Goal: Information Seeking & Learning: Find specific fact

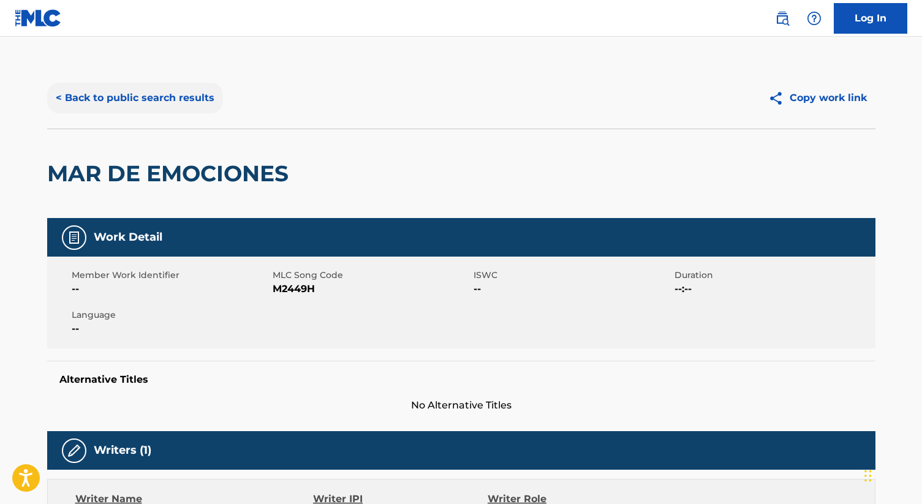
click at [153, 97] on button "< Back to public search results" at bounding box center [135, 98] width 176 height 31
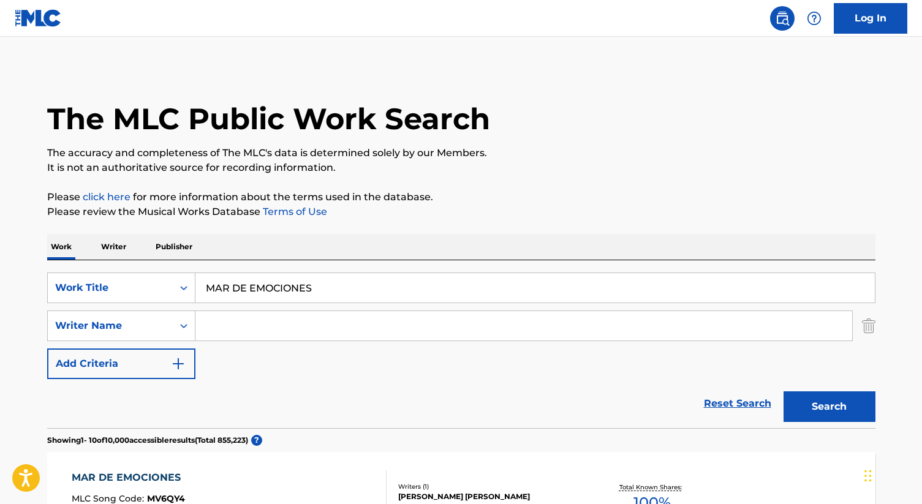
click at [270, 286] on input "MAR DE EMOCIONES" at bounding box center [536, 287] width 680 height 29
paste input "FLASHING LIGHT"
type input "FLASHING LIGHTS"
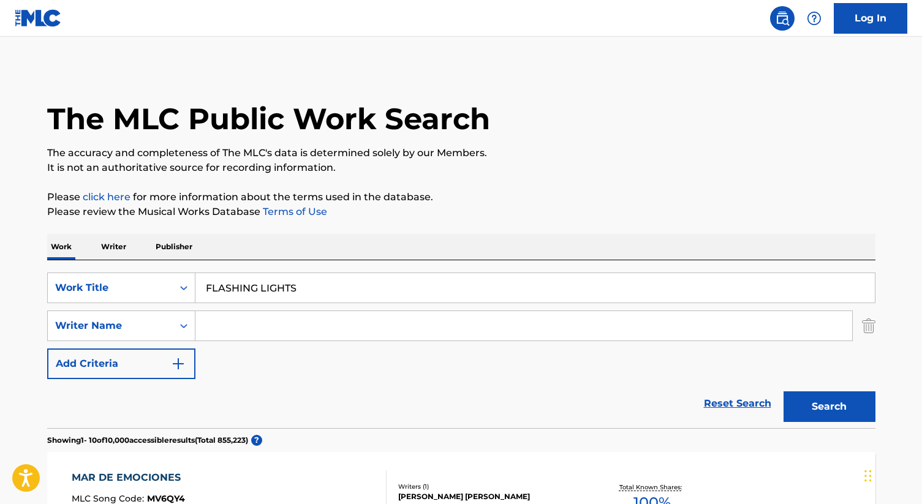
click at [246, 328] on input "Search Form" at bounding box center [524, 325] width 657 height 29
type input "[PERSON_NAME]"
click at [784, 392] on button "Search" at bounding box center [830, 407] width 92 height 31
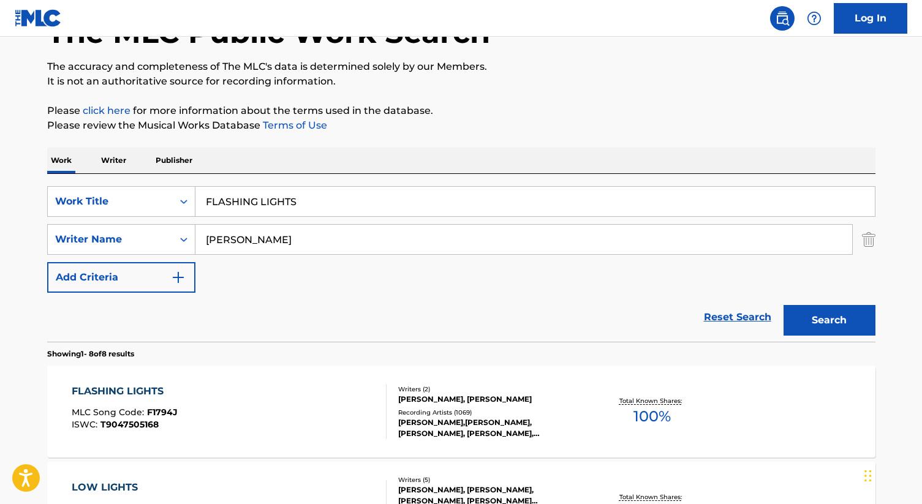
scroll to position [105, 0]
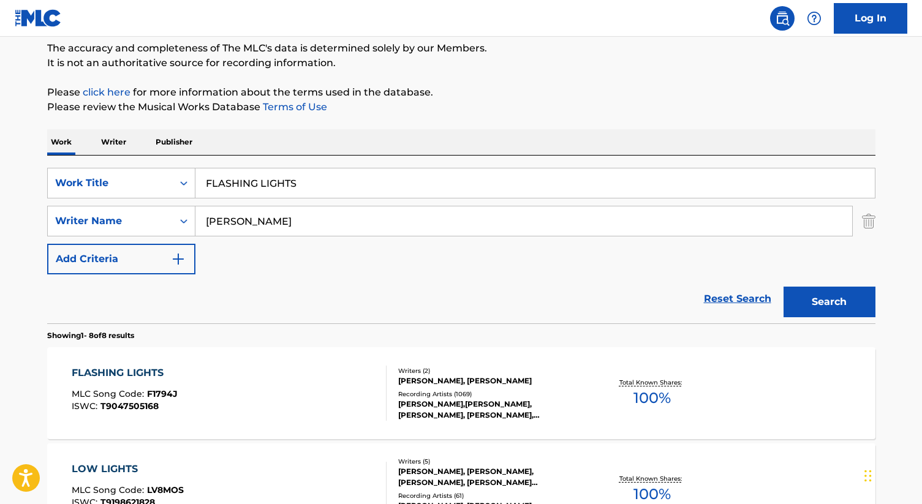
click at [454, 390] on div "Recording Artists ( 1069 )" at bounding box center [490, 394] width 185 height 9
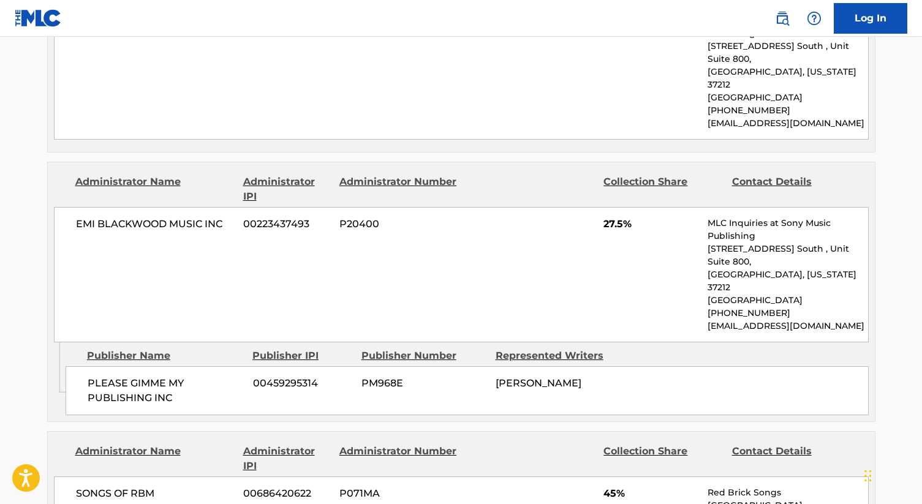
scroll to position [582, 0]
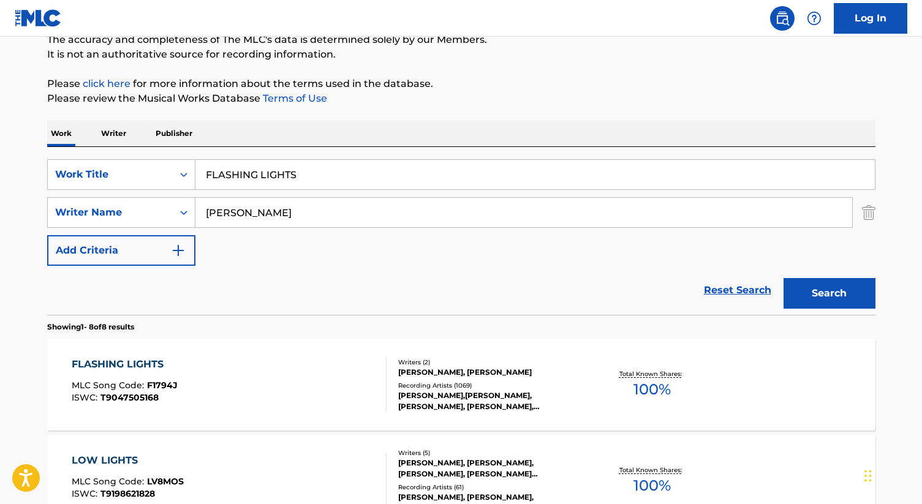
scroll to position [112, 0]
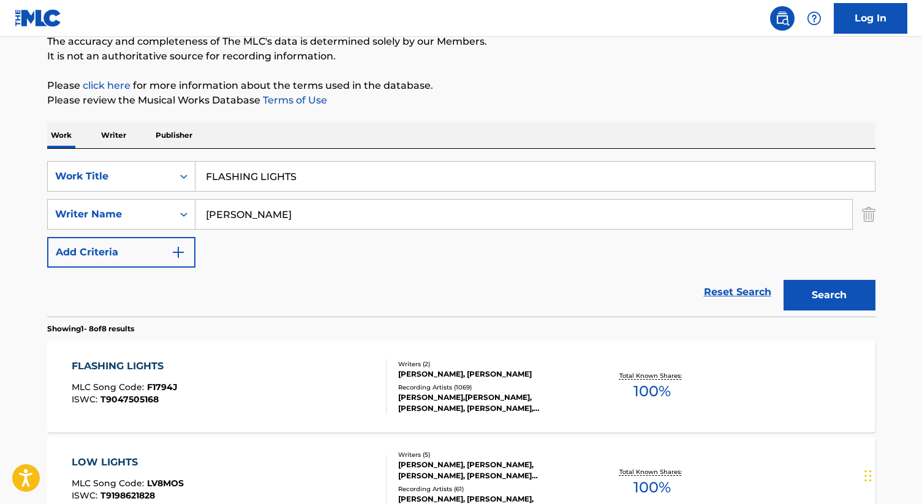
click at [225, 218] on input "[PERSON_NAME]" at bounding box center [524, 214] width 657 height 29
type input "west"
click at [814, 303] on button "Search" at bounding box center [830, 295] width 92 height 31
click at [439, 372] on div "[PERSON_NAME], [PERSON_NAME]" at bounding box center [490, 374] width 185 height 11
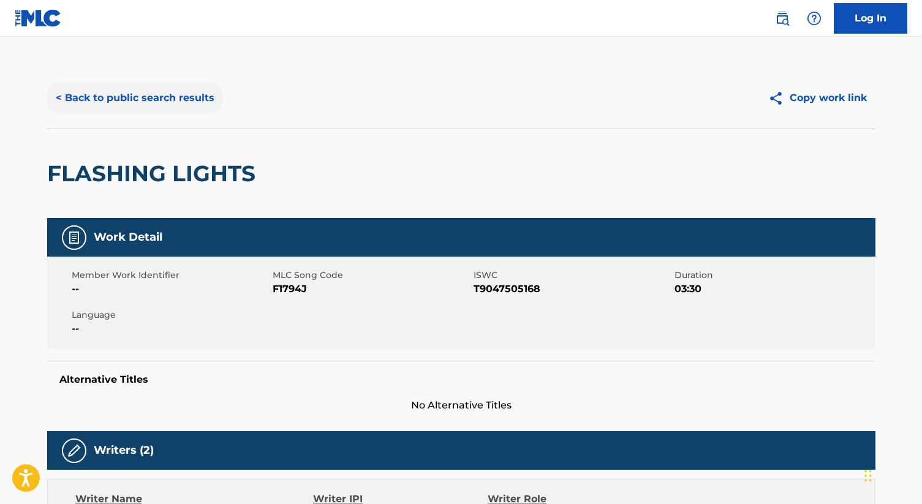
click at [165, 99] on button "< Back to public search results" at bounding box center [135, 98] width 176 height 31
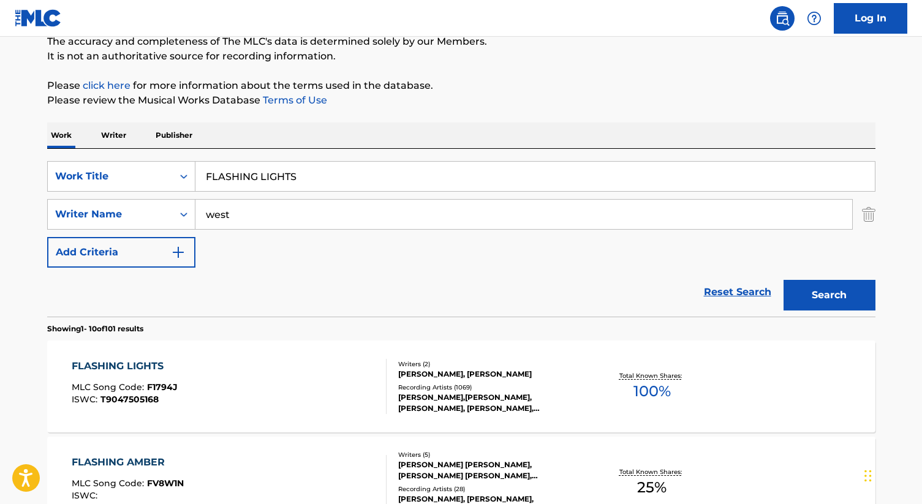
click at [298, 198] on div "SearchWithCriteriad6b14f03-784e-4e1d-82da-48b9a7a1af8f Work Title FLASHING LIGH…" at bounding box center [461, 214] width 829 height 107
click at [294, 184] on input "FLASHING LIGHTS" at bounding box center [536, 176] width 680 height 29
paste input "STRONGER"
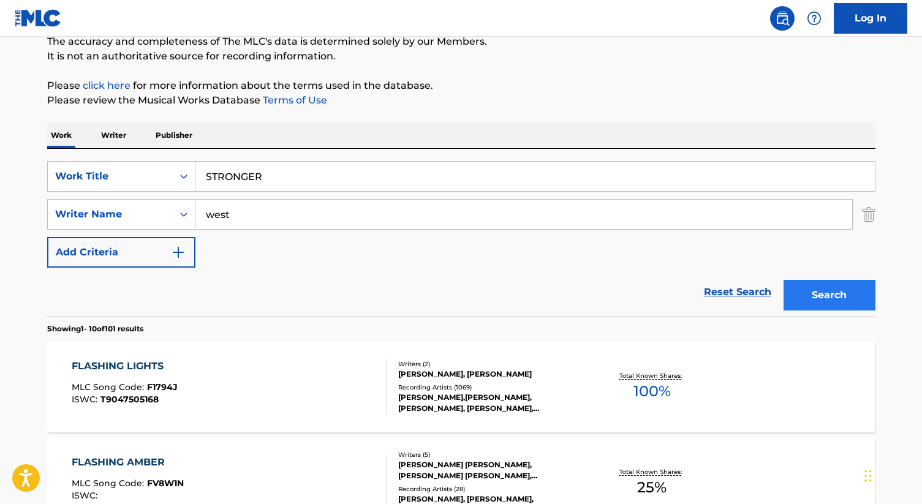
type input "STRONGER"
click at [814, 298] on button "Search" at bounding box center [830, 295] width 92 height 31
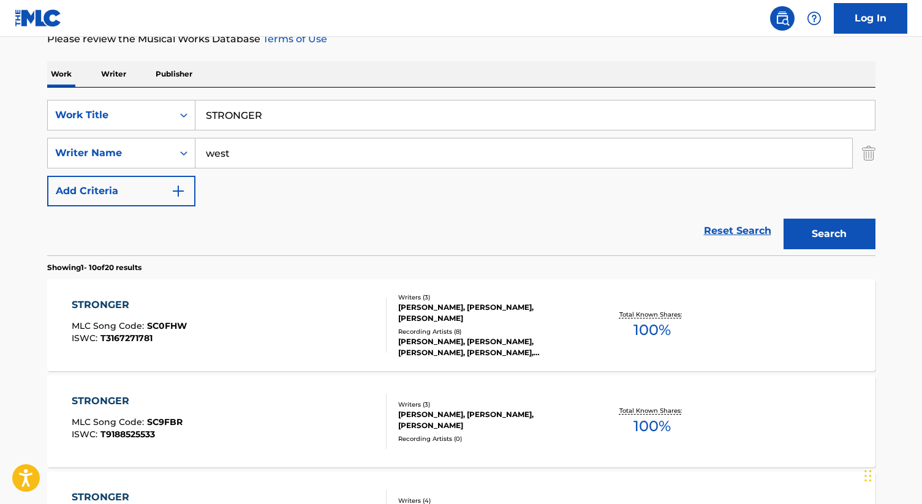
scroll to position [181, 0]
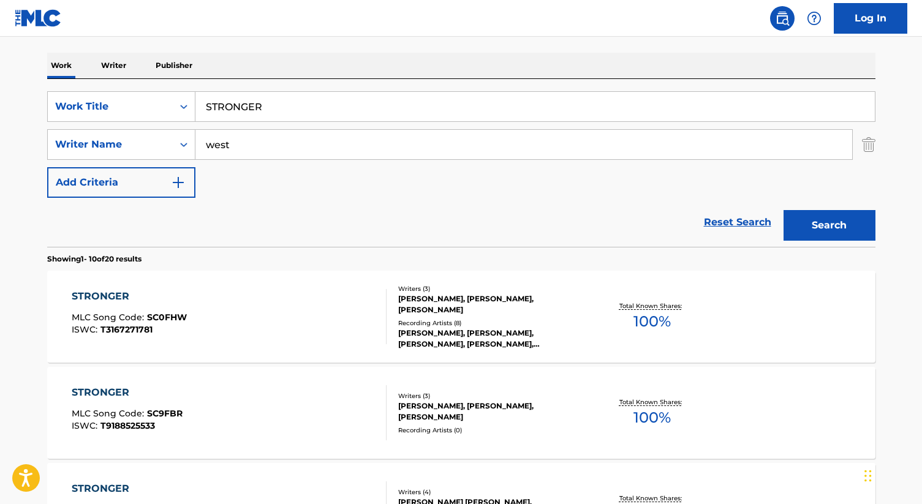
click at [473, 305] on div "[PERSON_NAME], [PERSON_NAME], [PERSON_NAME]" at bounding box center [490, 305] width 185 height 22
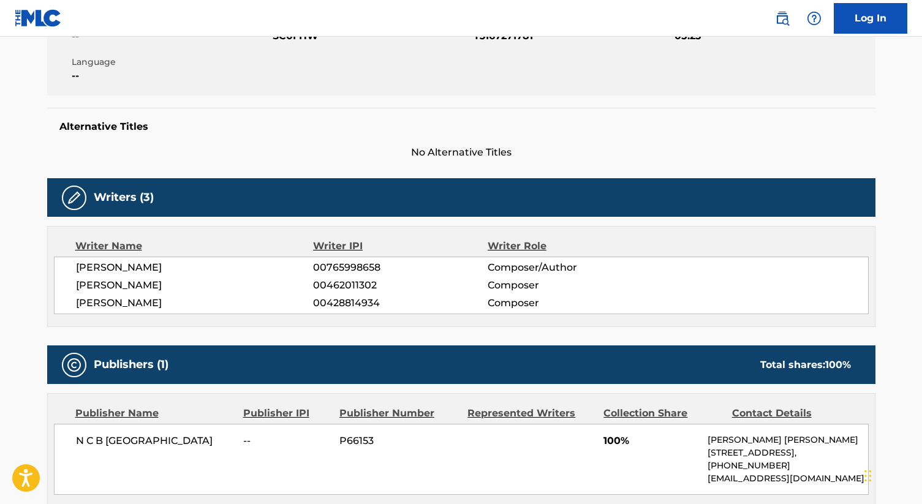
scroll to position [254, 0]
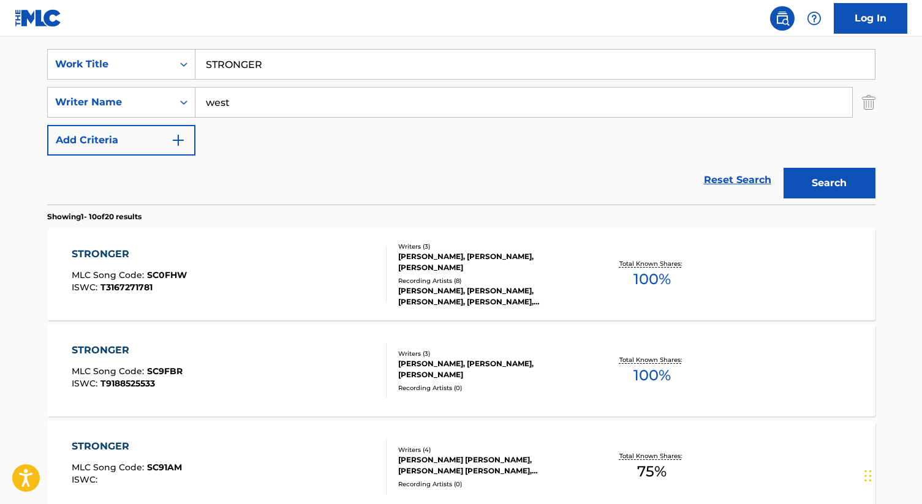
scroll to position [213, 0]
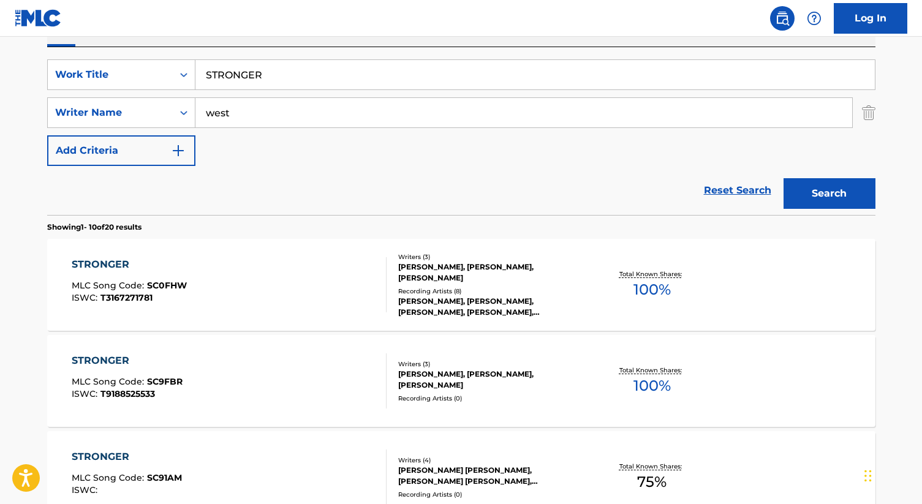
click at [203, 114] on input "west" at bounding box center [524, 112] width 657 height 29
type input "[PERSON_NAME]"
click at [784, 178] on button "Search" at bounding box center [830, 193] width 92 height 31
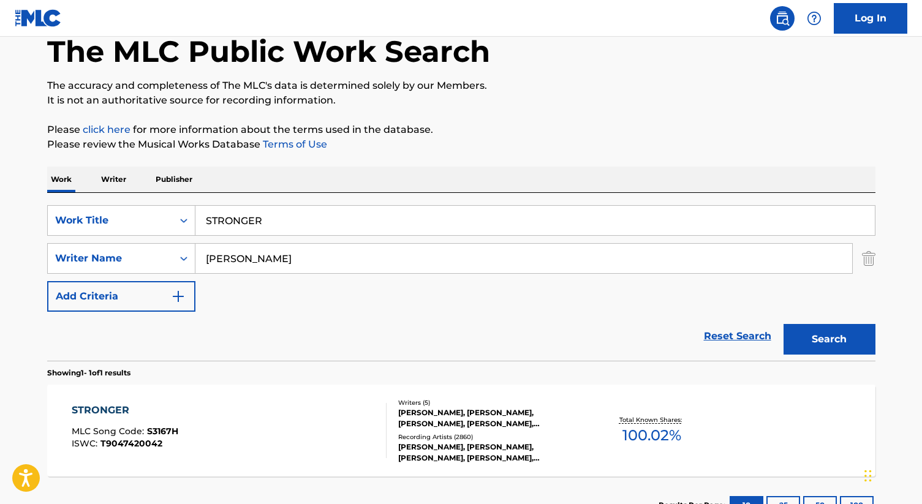
scroll to position [162, 0]
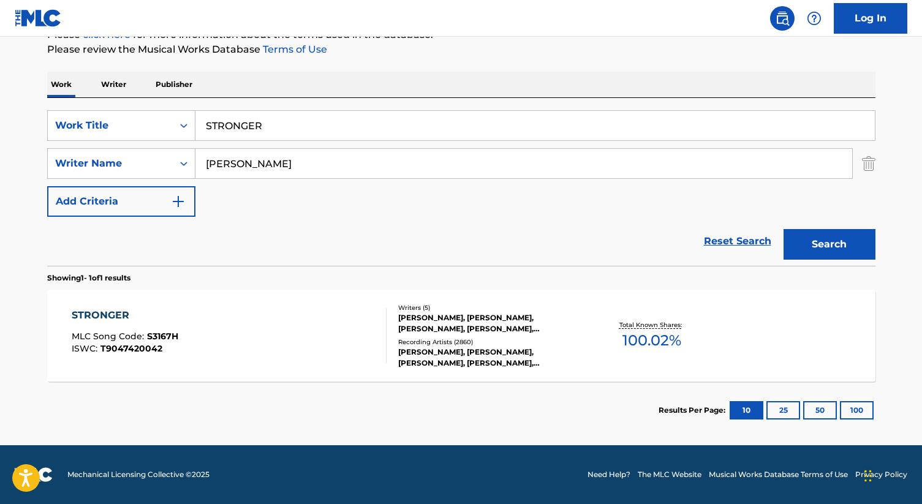
click at [438, 325] on div "[PERSON_NAME], [PERSON_NAME], [PERSON_NAME], [PERSON_NAME], [PERSON_NAME]" at bounding box center [490, 324] width 185 height 22
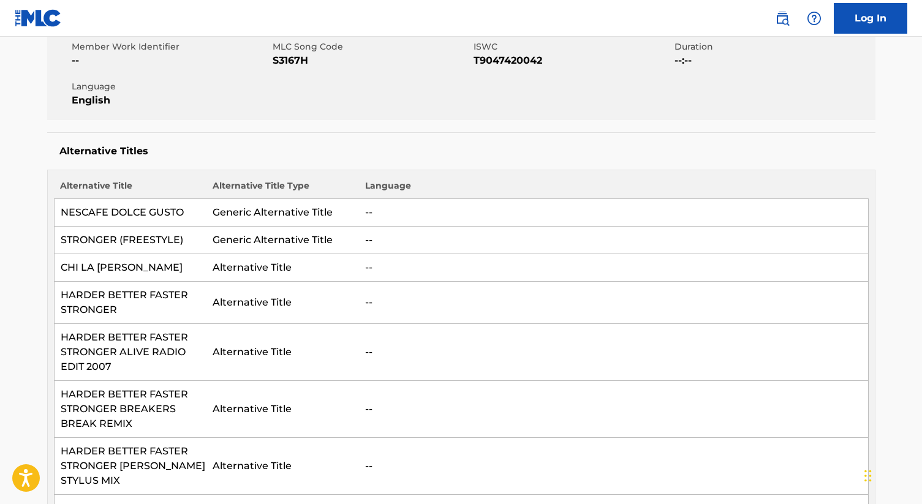
scroll to position [39, 0]
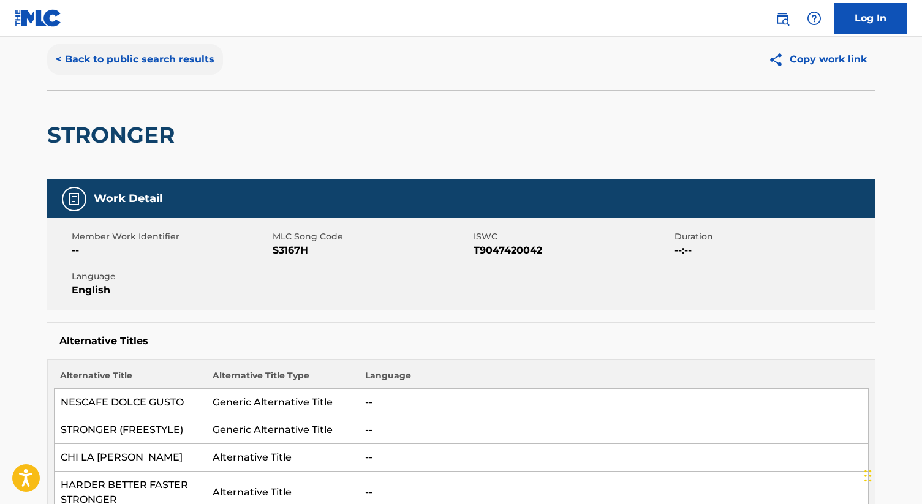
click at [167, 50] on button "< Back to public search results" at bounding box center [135, 59] width 176 height 31
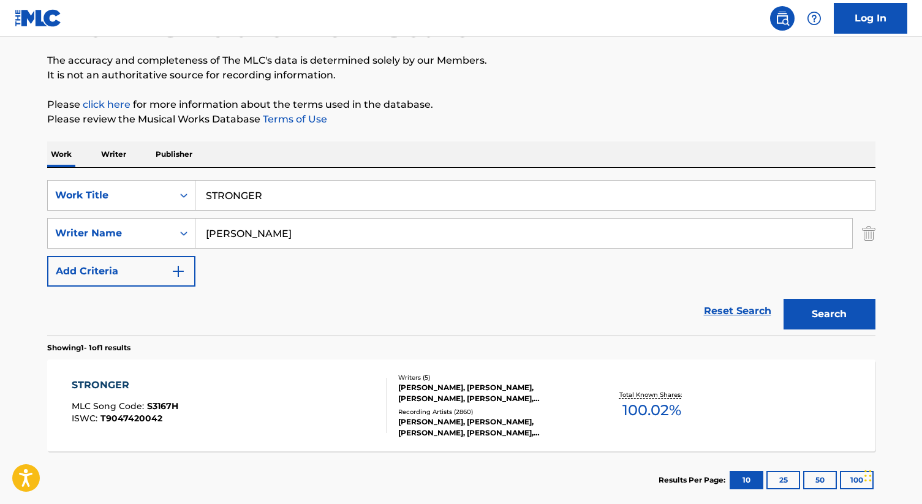
click at [247, 230] on input "[PERSON_NAME]" at bounding box center [524, 233] width 657 height 29
paste input "PRAISE [DEMOGRAPHIC_DATA]"
type input "[PERSON_NAME]"
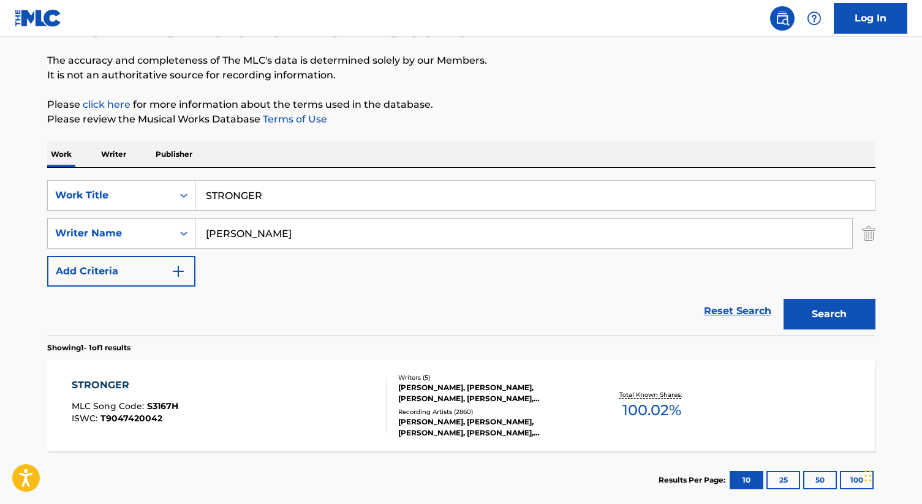
click at [238, 197] on input "STRONGER" at bounding box center [536, 195] width 680 height 29
paste input "PRAISE [DEMOGRAPHIC_DATA]"
type input "PRAISE [DEMOGRAPHIC_DATA]"
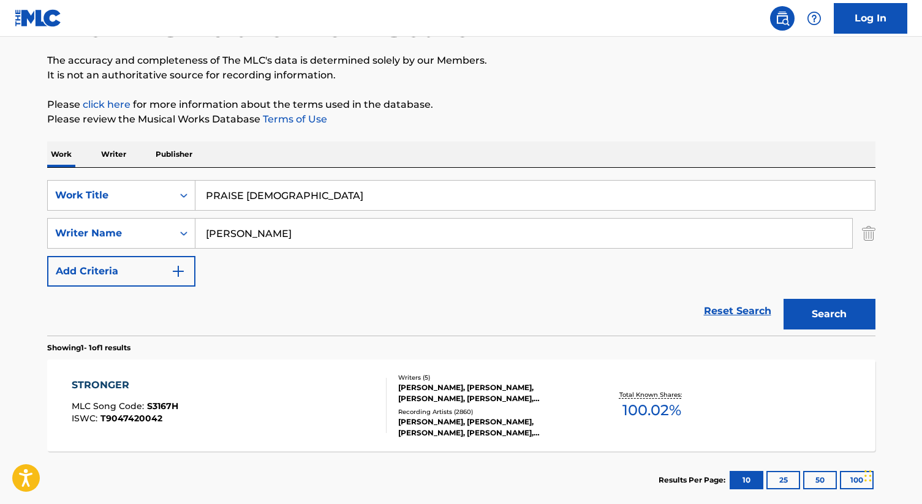
click at [784, 299] on button "Search" at bounding box center [830, 314] width 92 height 31
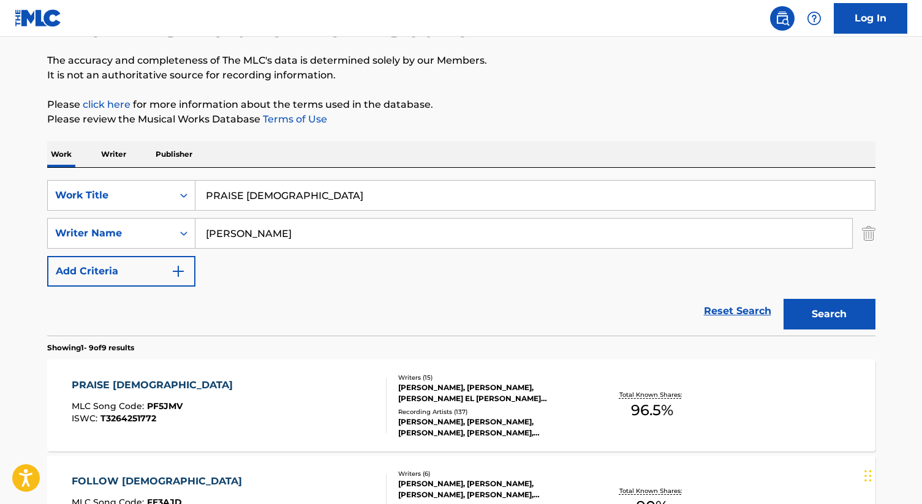
click at [434, 385] on div "[PERSON_NAME], [PERSON_NAME], [PERSON_NAME] EL [PERSON_NAME] [PERSON_NAME], [PE…" at bounding box center [490, 393] width 185 height 22
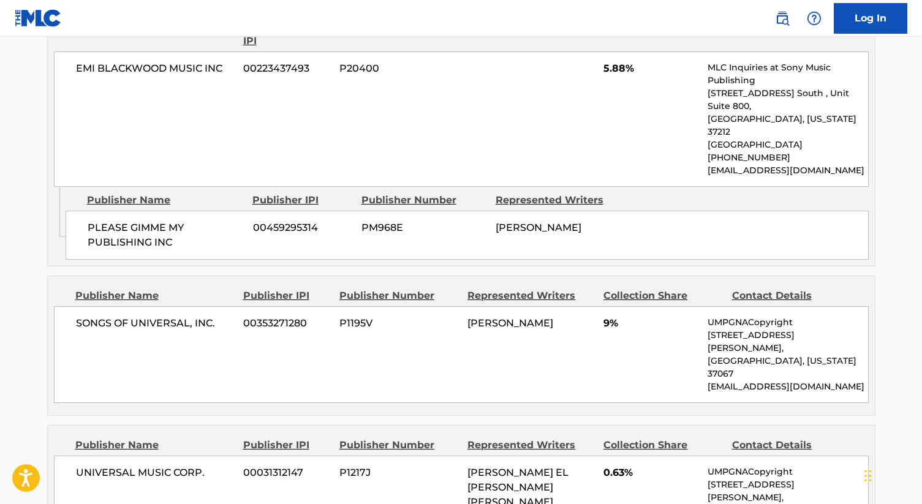
scroll to position [866, 0]
